Goal: Task Accomplishment & Management: Manage account settings

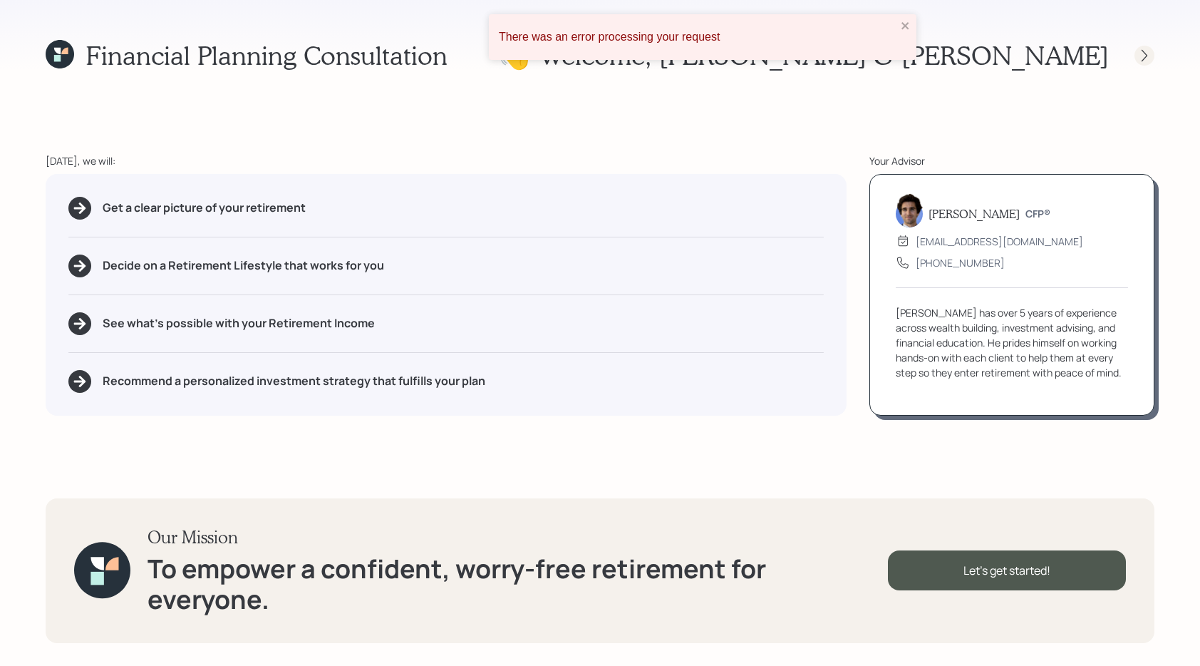
click at [1137, 55] on icon at bounding box center [1144, 55] width 14 height 14
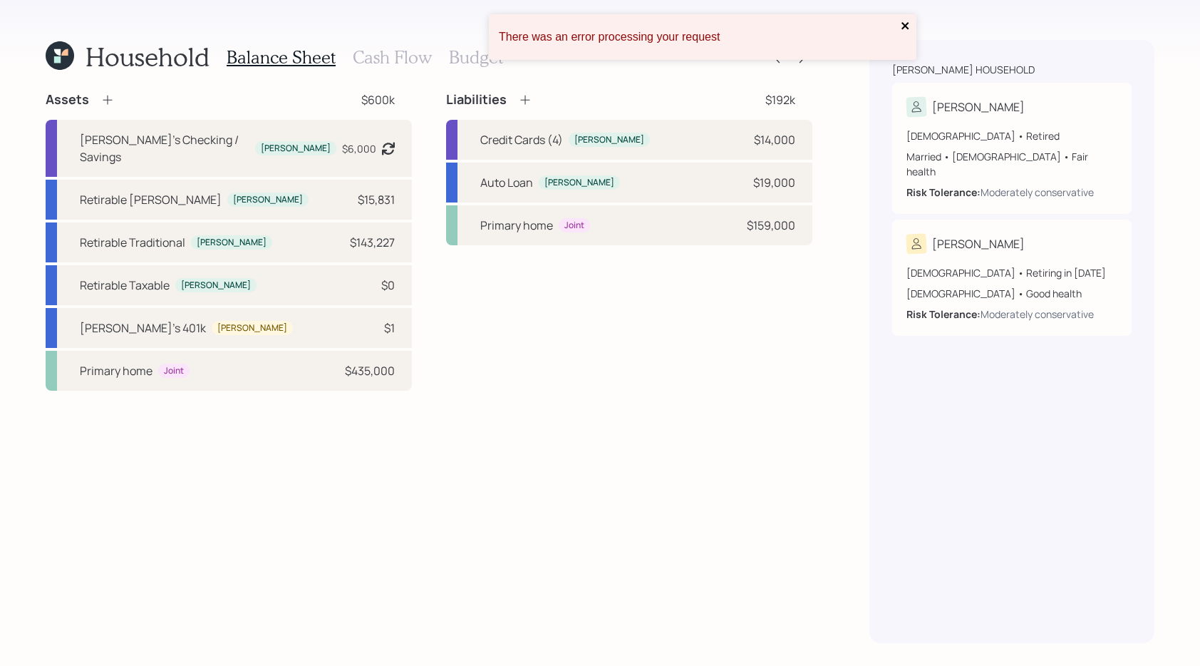
click at [901, 29] on icon "close" at bounding box center [904, 25] width 7 height 7
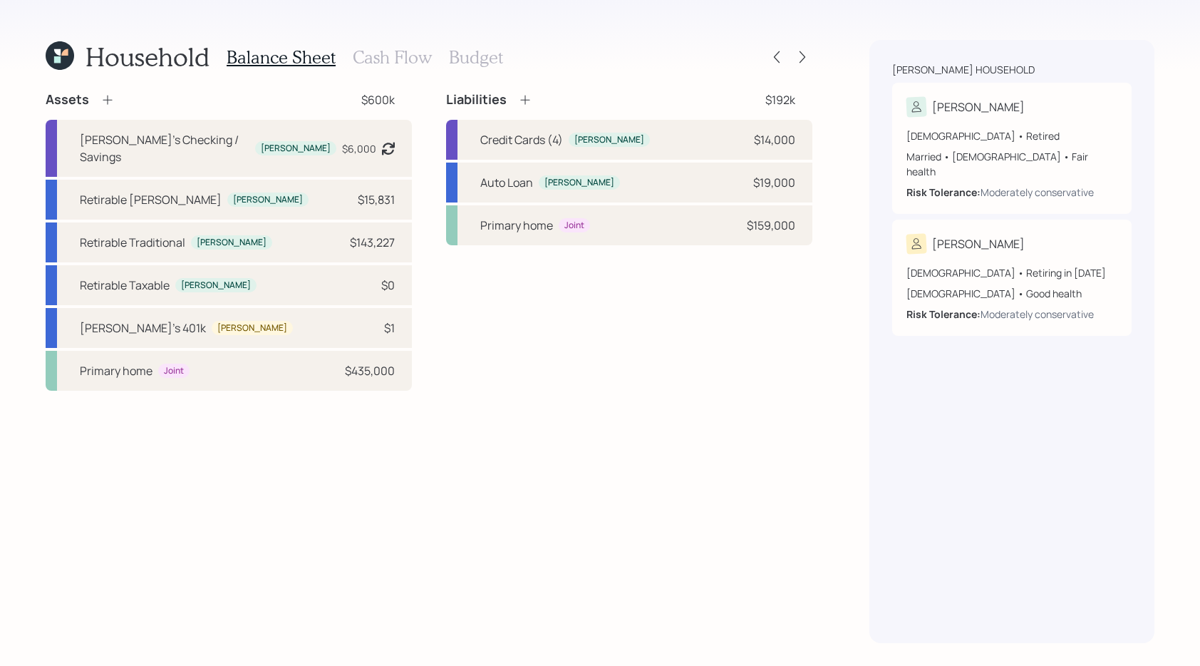
click at [407, 61] on h3 "Cash Flow" at bounding box center [392, 57] width 79 height 21
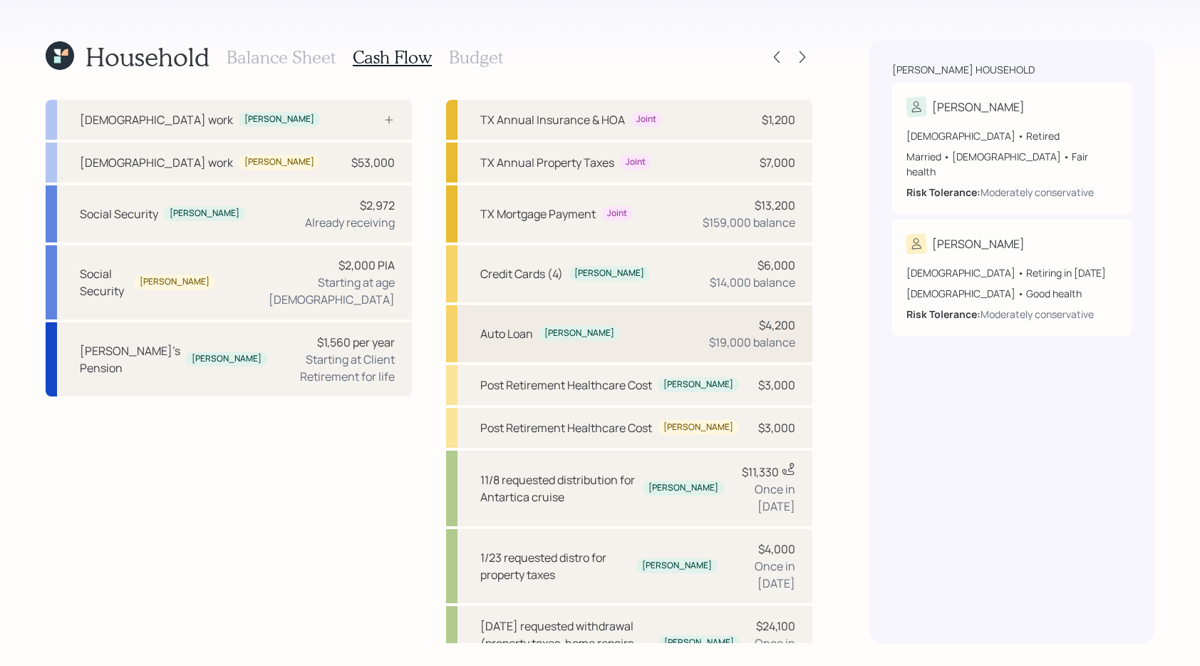
scroll to position [141, 0]
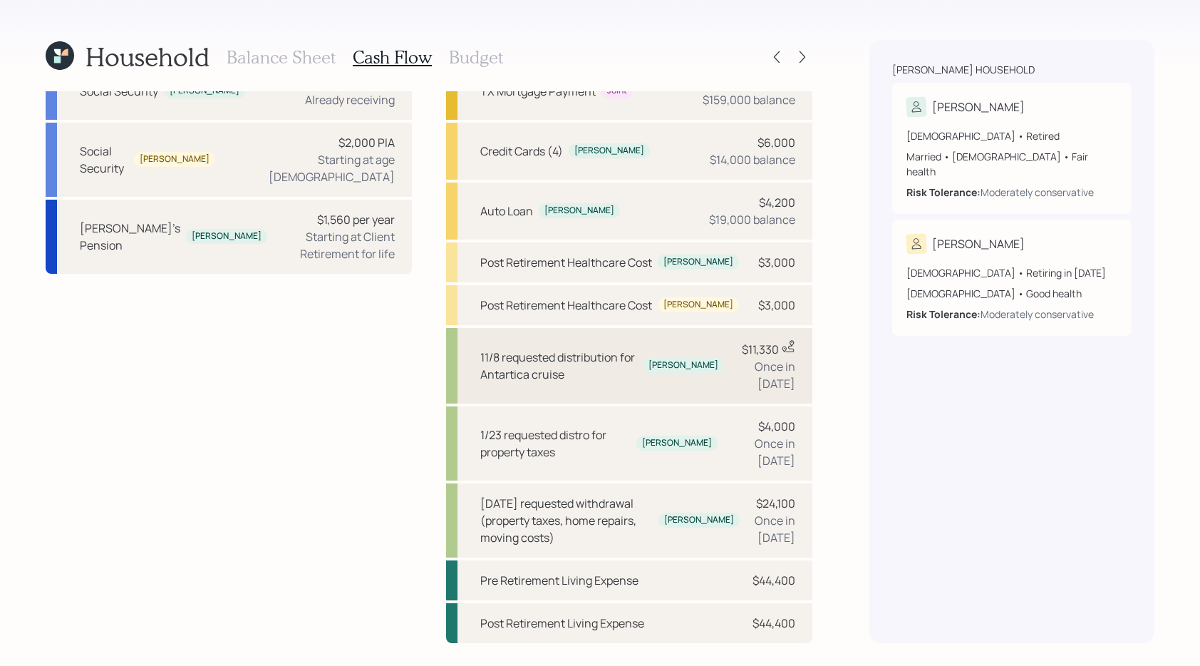
click at [596, 378] on div "11/8 requested distribution for Antartica cruise" at bounding box center [558, 365] width 157 height 34
select select "0"
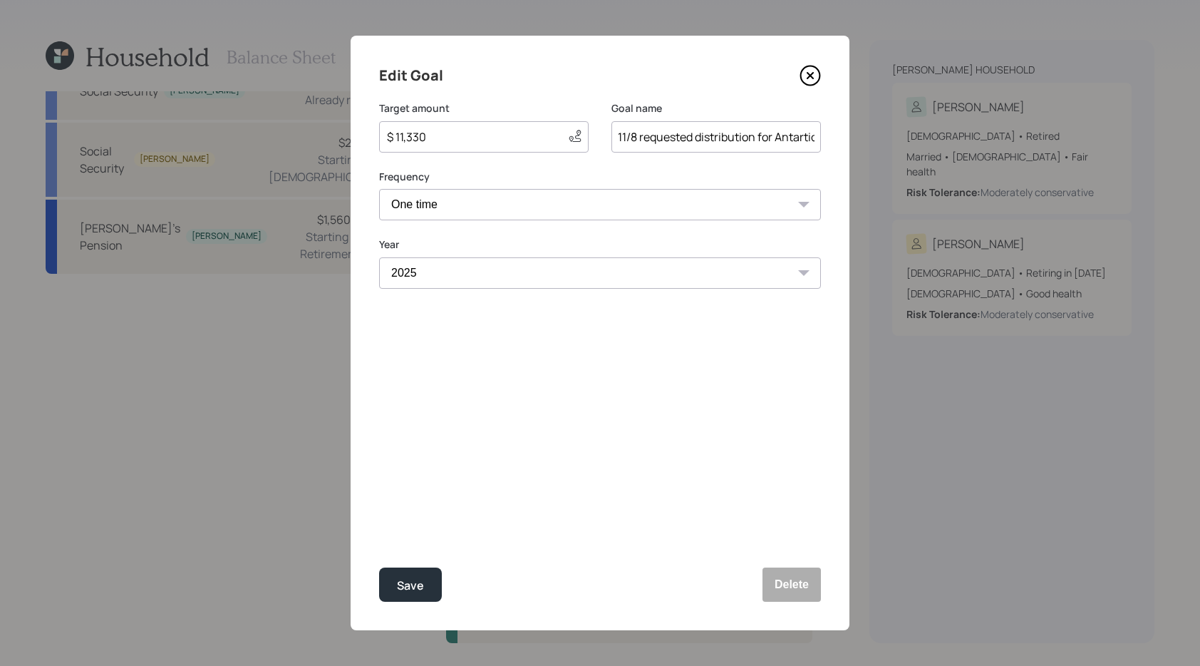
click at [814, 83] on icon at bounding box center [810, 75] width 21 height 21
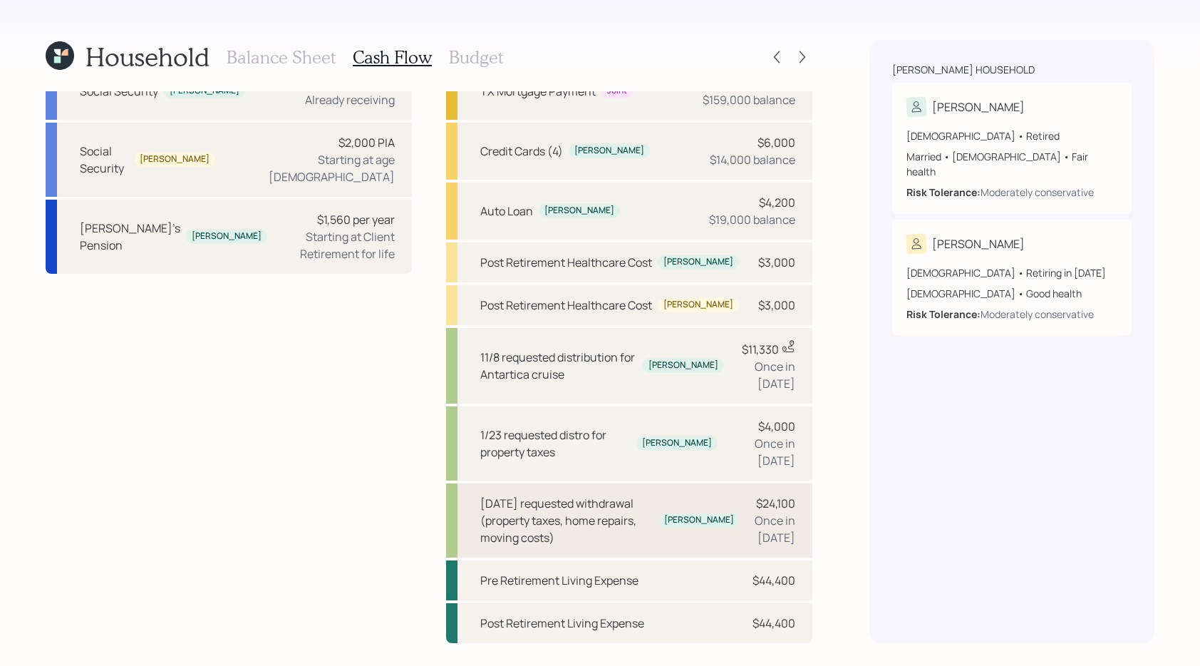
click at [614, 502] on div "9/11/25 requested withdrawal (property taxes, home repairs, moving costs)" at bounding box center [566, 520] width 172 height 51
select select "0"
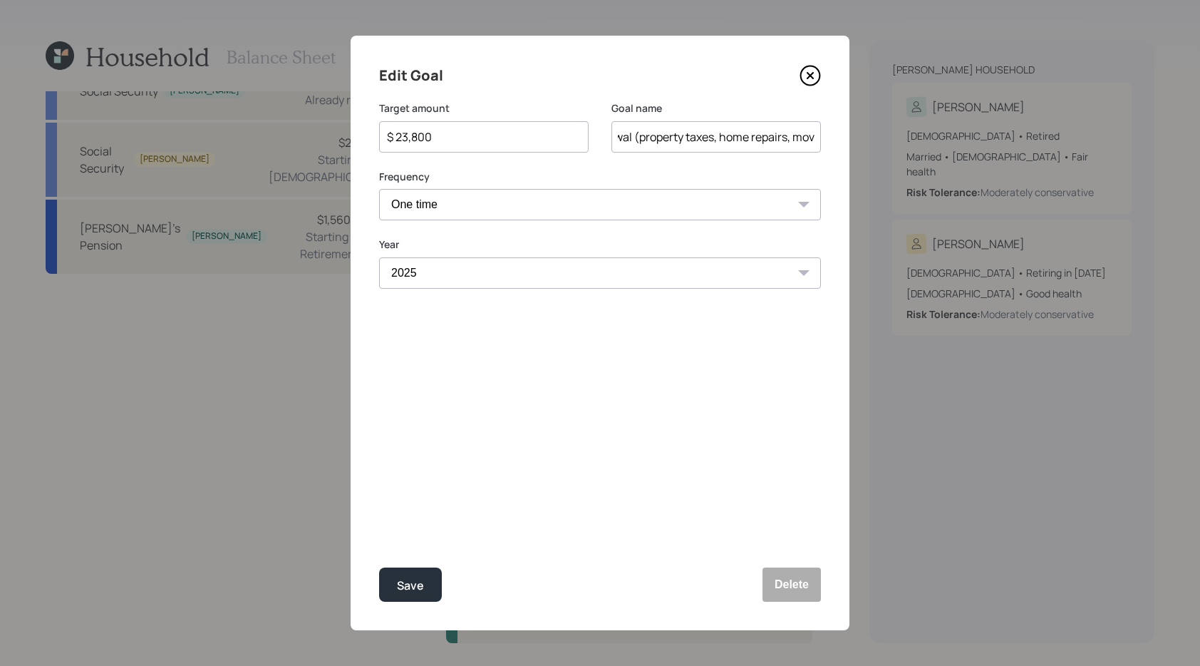
scroll to position [0, 195]
drag, startPoint x: 658, startPoint y: 143, endPoint x: 847, endPoint y: 140, distance: 189.6
click at [847, 140] on div "Edit Goal Target amount $ 23,800 Goal name 9/11/25 requested withdrawal (proper…" at bounding box center [600, 333] width 499 height 594
click at [812, 80] on icon at bounding box center [810, 75] width 21 height 21
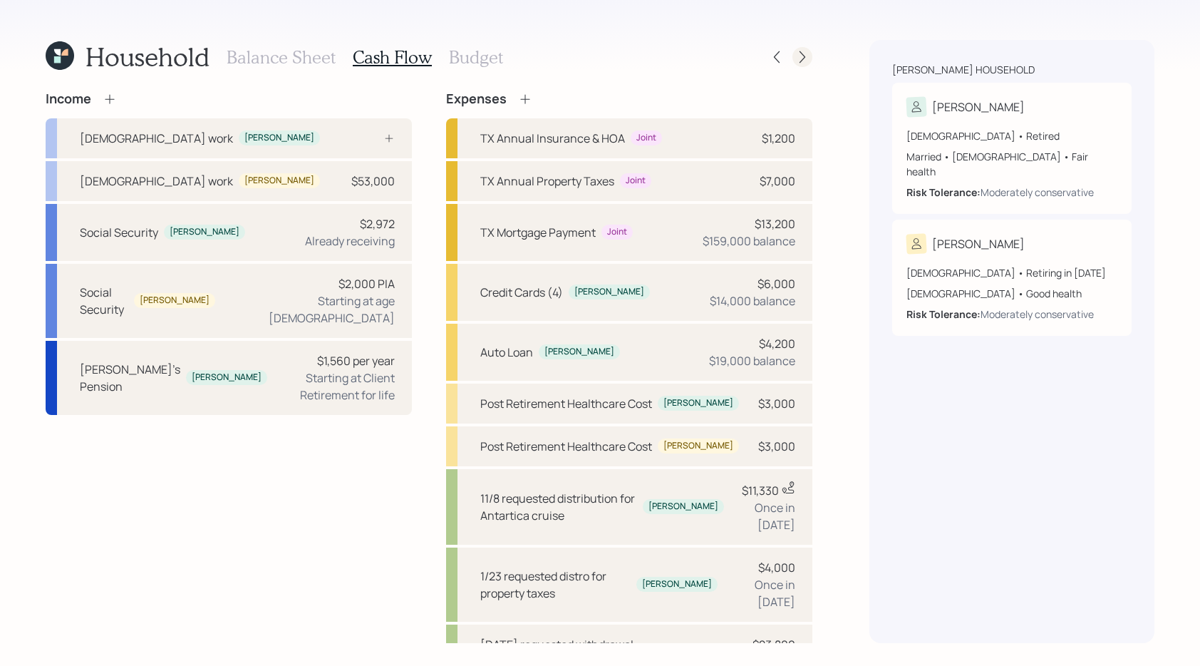
click at [804, 54] on icon at bounding box center [802, 57] width 14 height 14
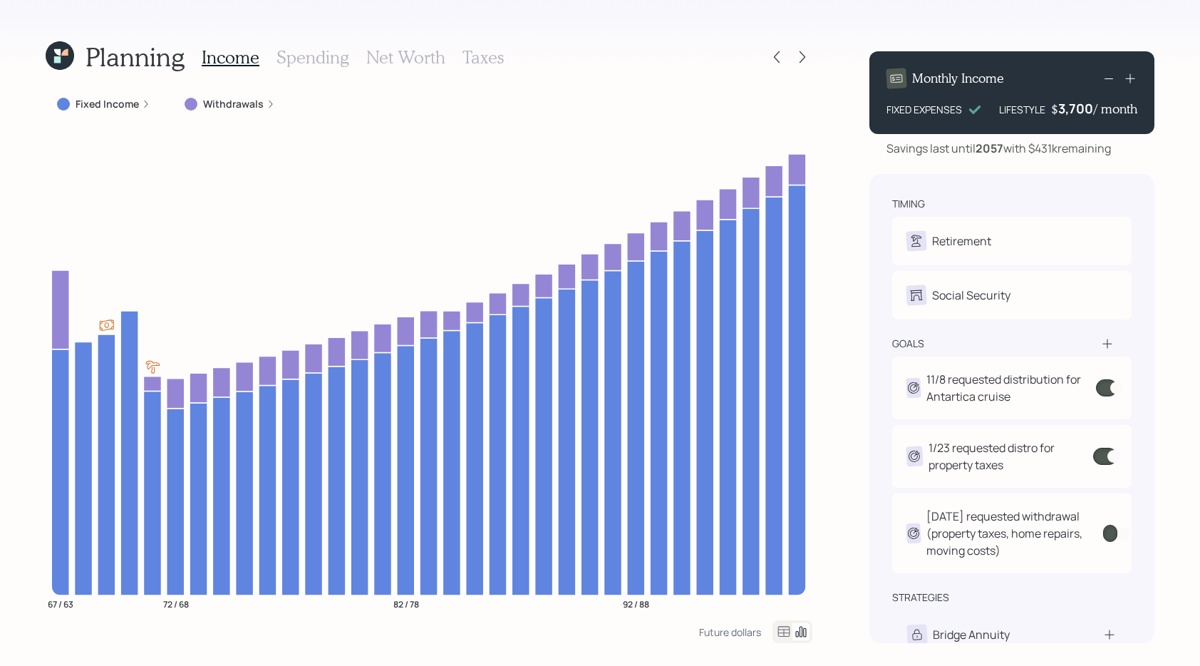
click at [1181, 282] on div "Planning Income Spending Net Worth Taxes Fixed Income Withdrawals 67 / 63 72 / …" at bounding box center [600, 333] width 1200 height 666
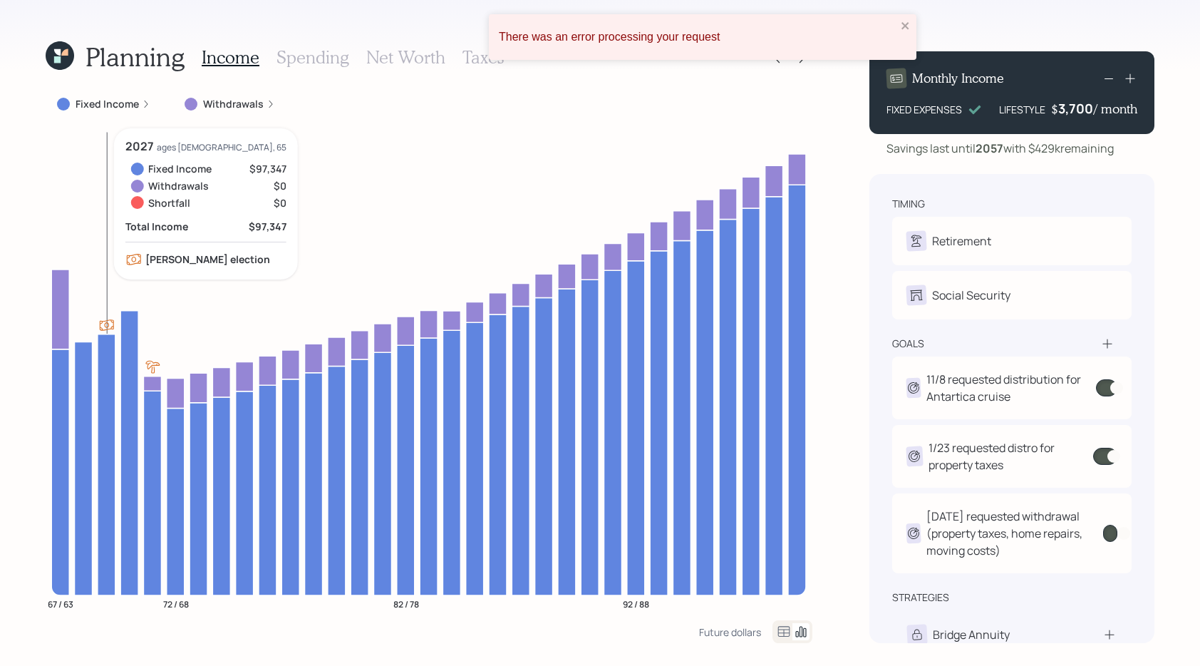
click at [899, 21] on div "There was an error processing your request" at bounding box center [703, 37] width 428 height 46
